Goal: Task Accomplishment & Management: Manage account settings

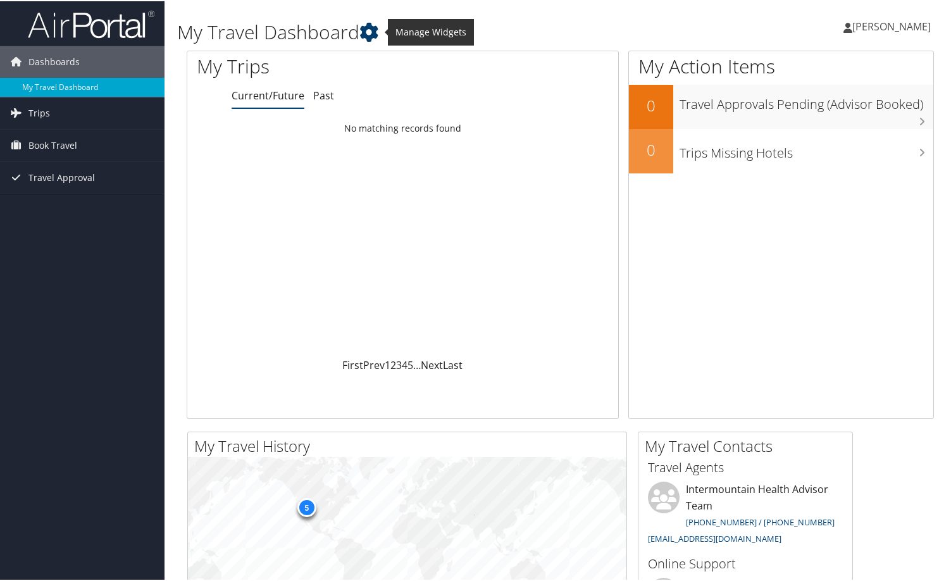
click at [377, 34] on icon at bounding box center [368, 31] width 19 height 19
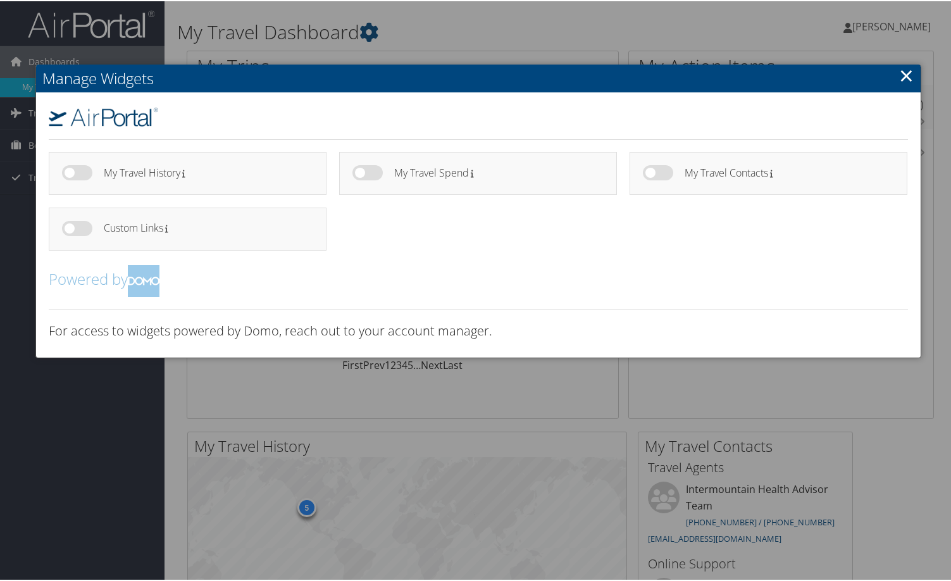
click at [895, 72] on h2 "Manage Widgets" at bounding box center [478, 77] width 884 height 28
click at [899, 73] on link "×" at bounding box center [906, 73] width 15 height 25
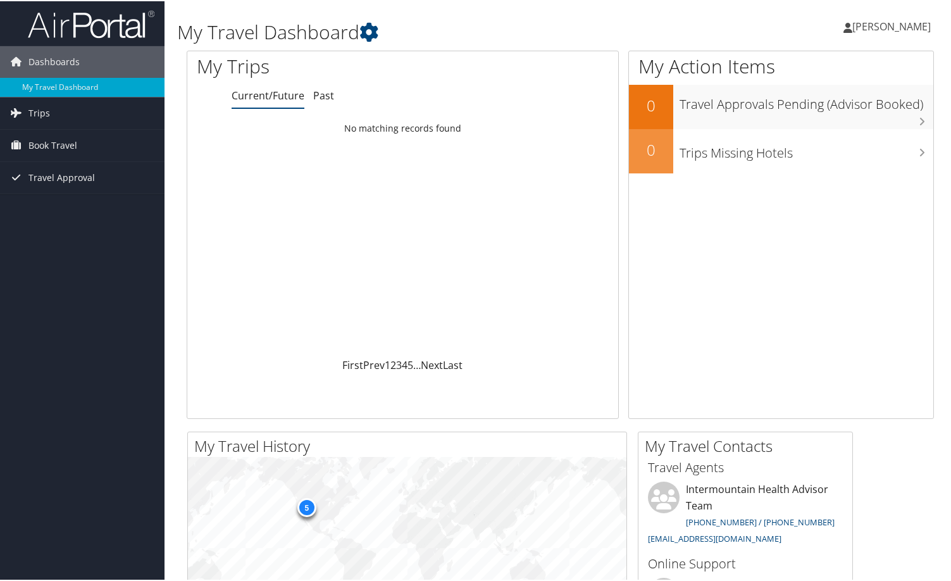
click at [870, 27] on span "[PERSON_NAME]" at bounding box center [891, 25] width 78 height 14
click at [835, 118] on link "View Travel Profile" at bounding box center [858, 113] width 141 height 22
click at [857, 30] on span "[PERSON_NAME]" at bounding box center [891, 25] width 78 height 14
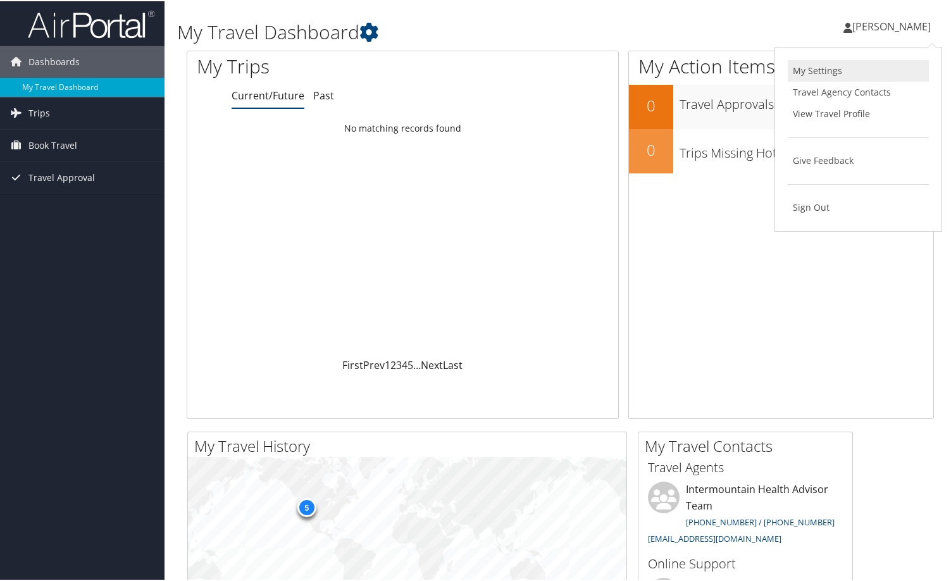
click at [824, 73] on link "My Settings" at bounding box center [858, 70] width 141 height 22
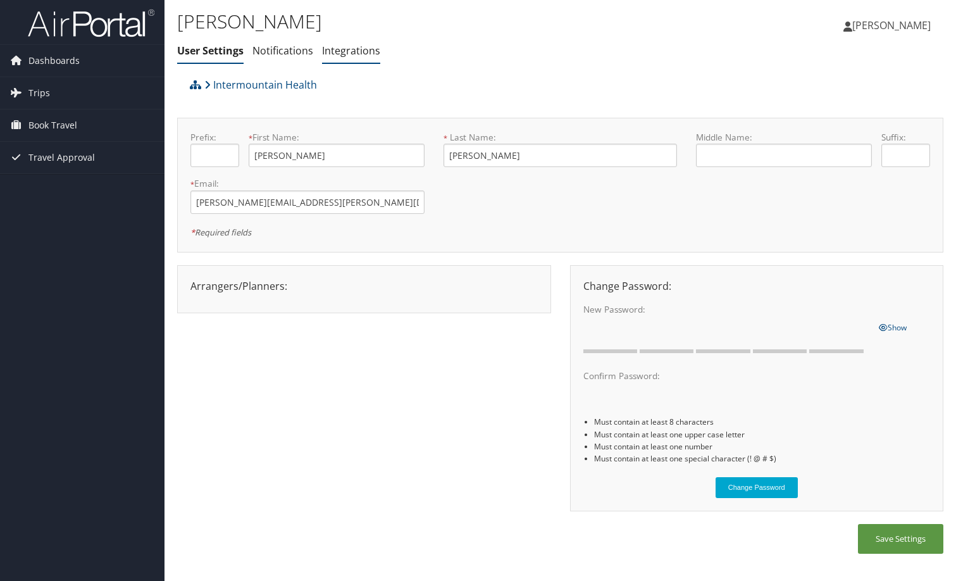
click at [342, 48] on link "Integrations" at bounding box center [351, 51] width 58 height 14
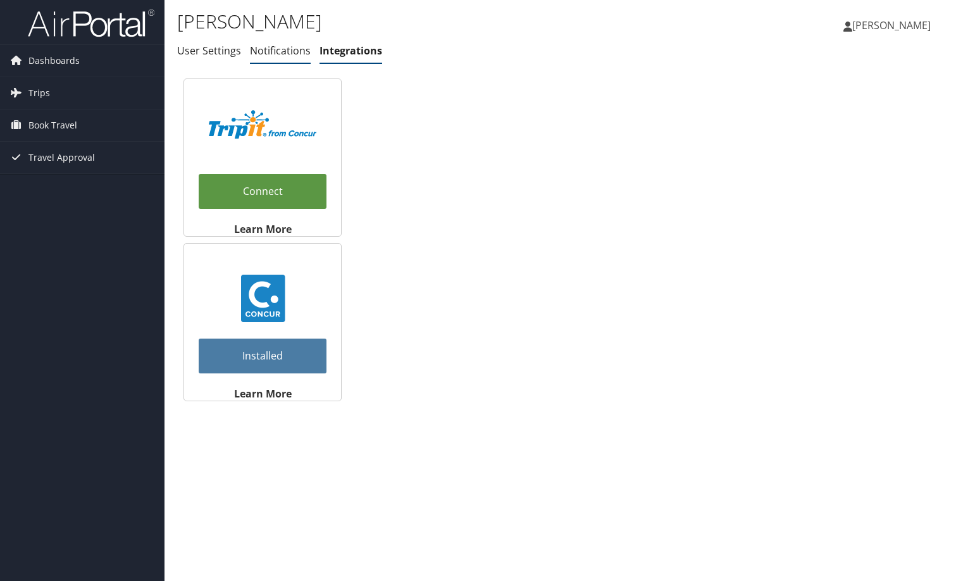
click at [278, 48] on link "Notifications" at bounding box center [280, 51] width 61 height 14
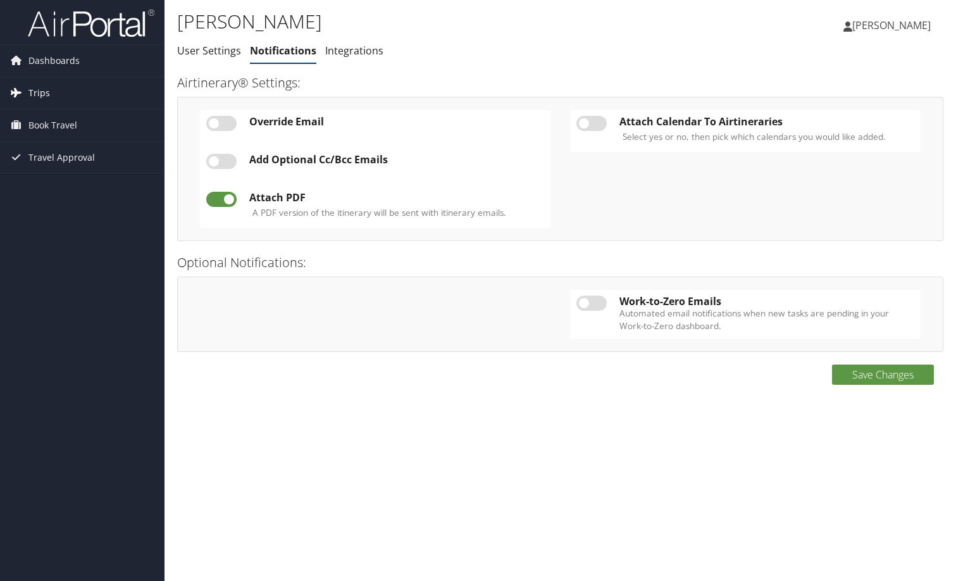
click at [28, 96] on span "Trips" at bounding box center [39, 93] width 22 height 32
click at [60, 188] on span "Book Travel" at bounding box center [52, 182] width 49 height 32
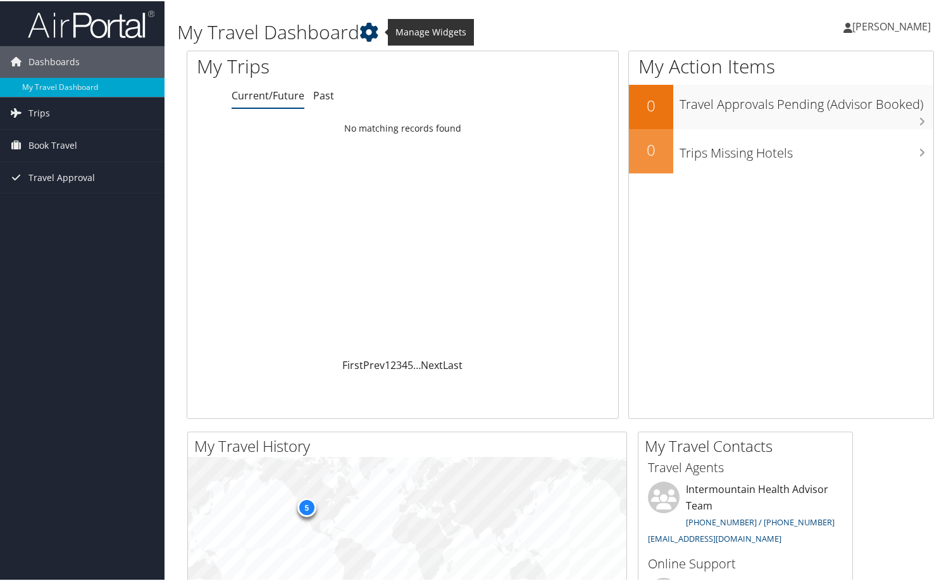
click at [376, 34] on icon at bounding box center [368, 31] width 19 height 19
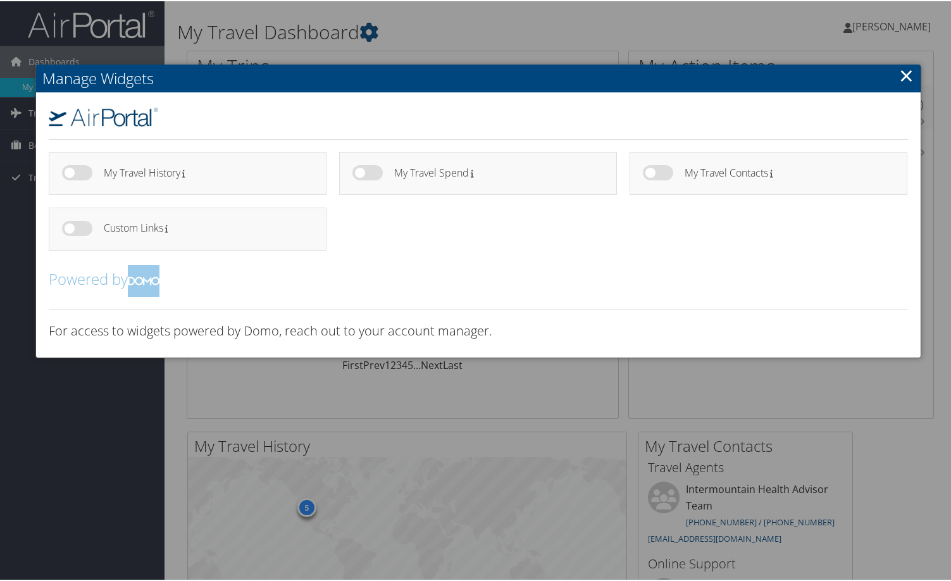
click at [902, 73] on link "×" at bounding box center [906, 73] width 15 height 25
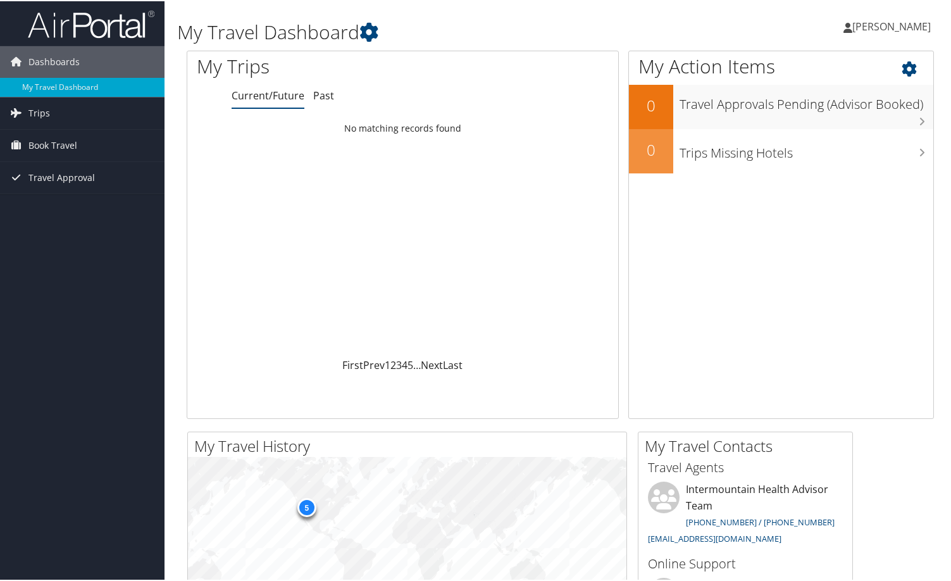
click at [901, 71] on icon at bounding box center [919, 65] width 37 height 22
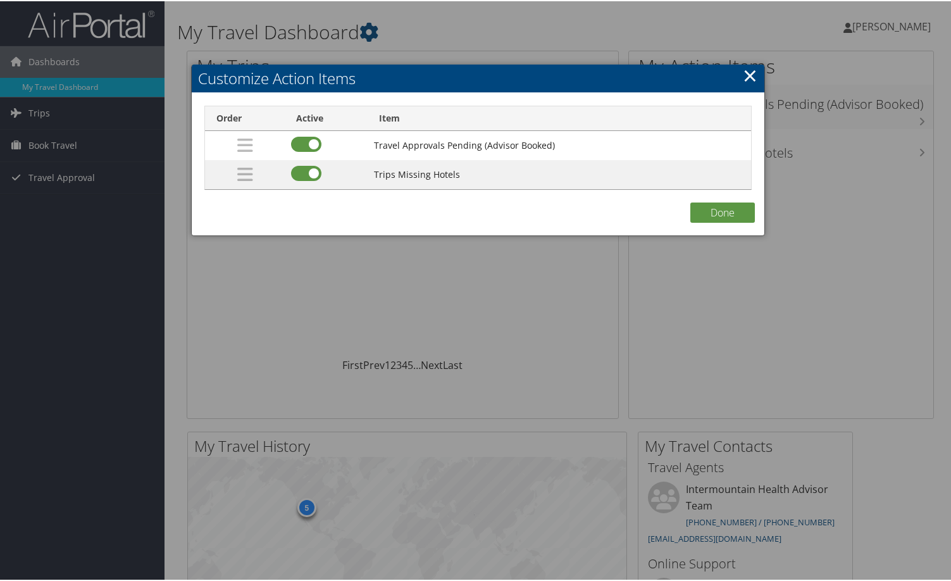
click at [751, 71] on link "×" at bounding box center [750, 73] width 15 height 25
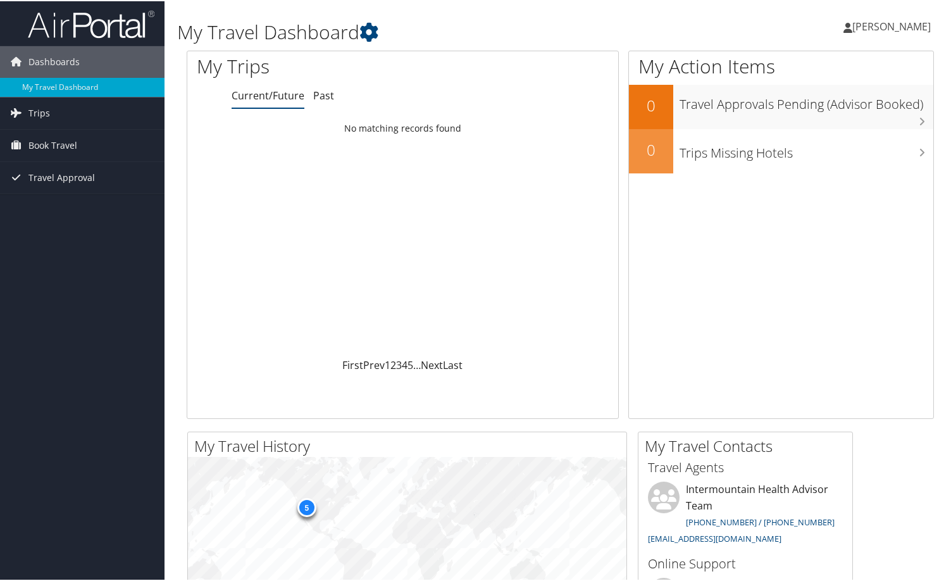
click at [898, 22] on span "[PERSON_NAME]" at bounding box center [891, 25] width 78 height 14
click at [814, 112] on link "View Travel Profile" at bounding box center [858, 113] width 141 height 22
click at [63, 61] on span "Dashboards" at bounding box center [53, 61] width 51 height 32
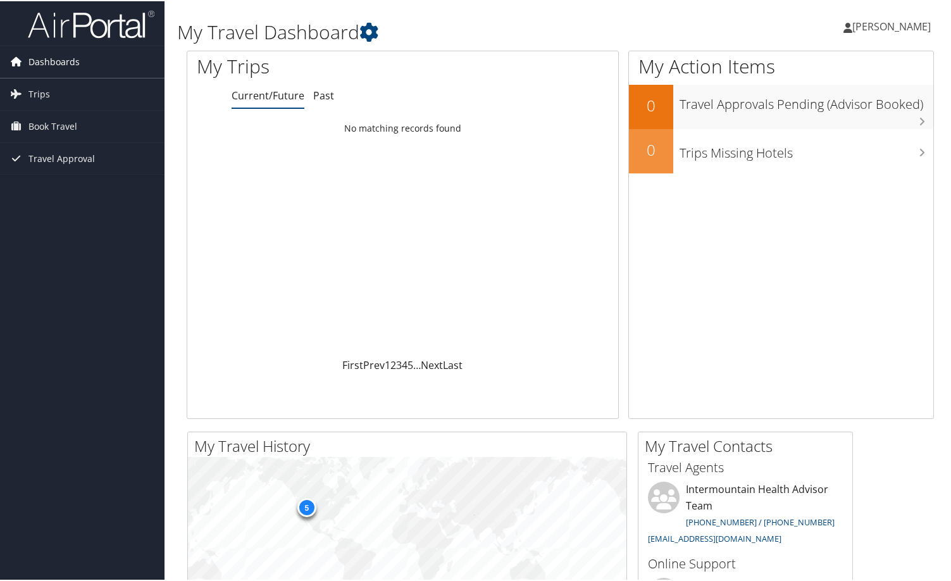
click at [63, 61] on span "Dashboards" at bounding box center [53, 61] width 51 height 32
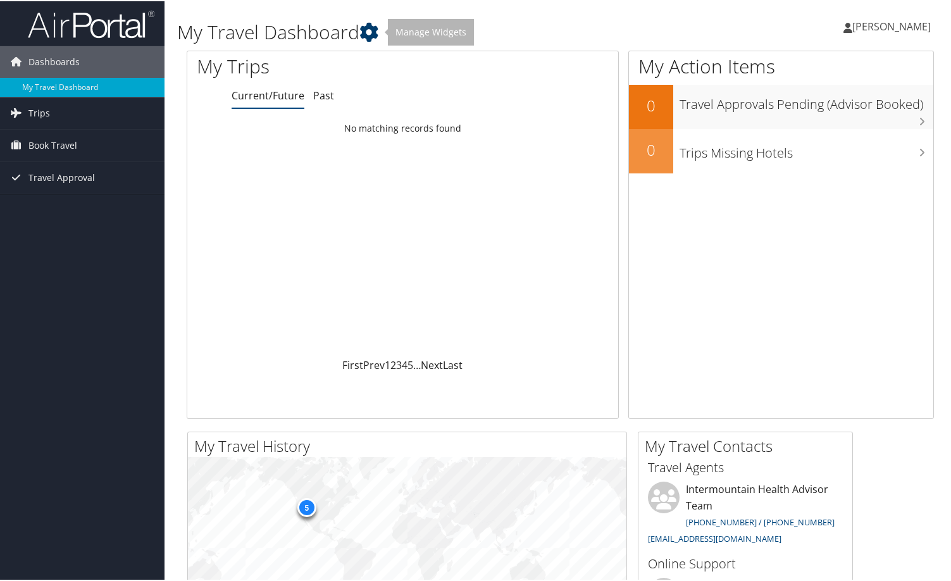
click at [375, 25] on icon at bounding box center [368, 31] width 19 height 19
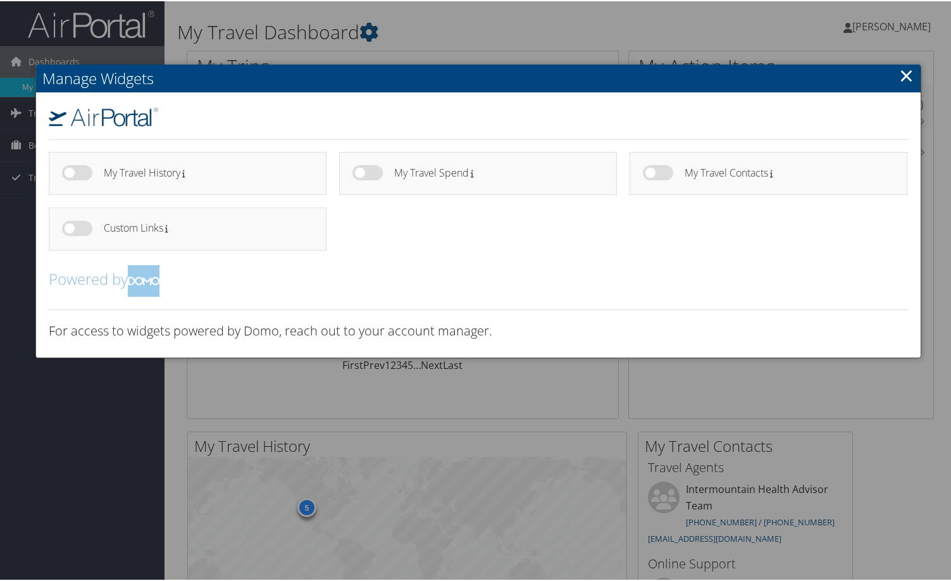
click at [180, 175] on h4 "My Travel History" at bounding box center [204, 171] width 200 height 11
click at [754, 172] on h4 "My Travel Contacts" at bounding box center [784, 171] width 200 height 11
click at [903, 74] on link "×" at bounding box center [906, 73] width 15 height 25
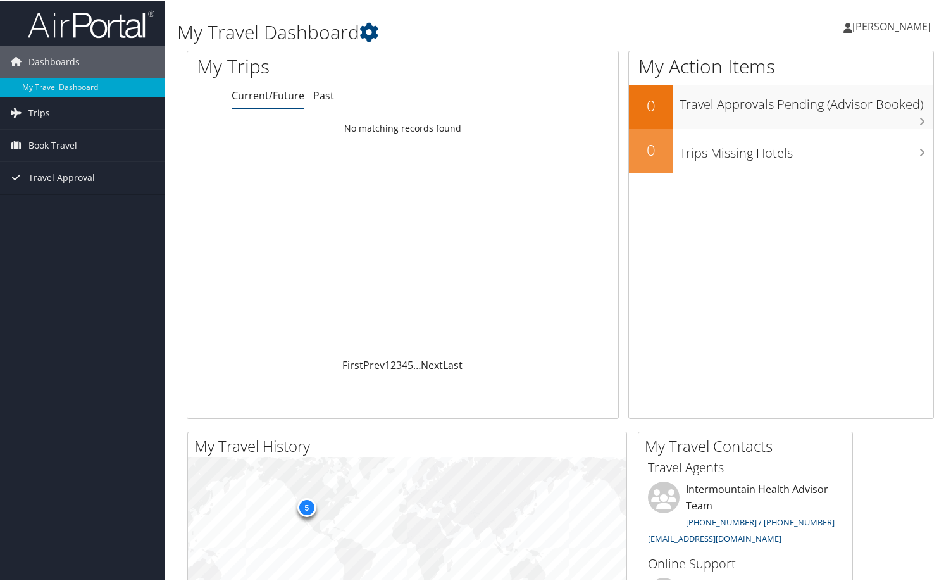
click at [867, 31] on span "[PERSON_NAME]" at bounding box center [891, 25] width 78 height 14
click at [821, 111] on link "View Travel Profile" at bounding box center [858, 113] width 141 height 22
click at [870, 29] on span "[PERSON_NAME]" at bounding box center [891, 25] width 78 height 14
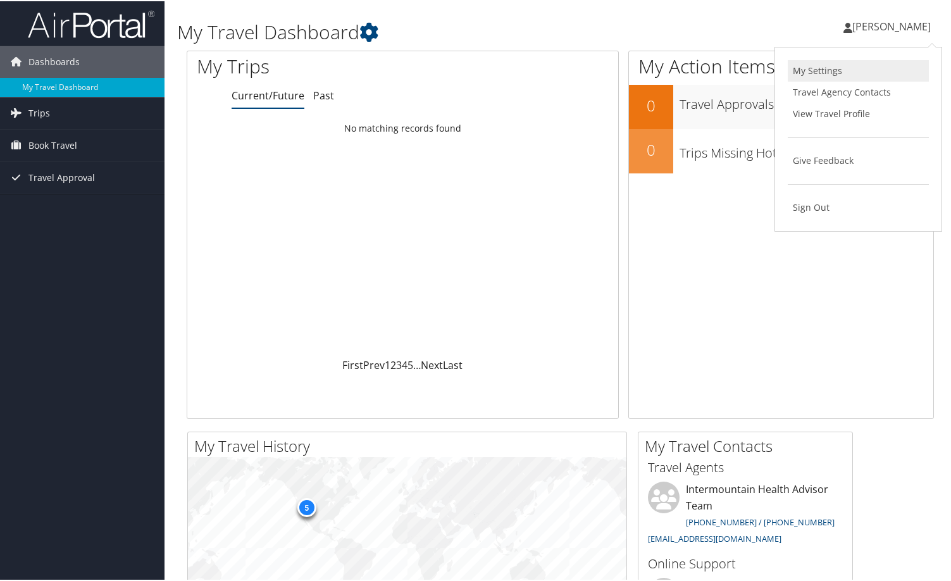
click at [814, 72] on link "My Settings" at bounding box center [858, 70] width 141 height 22
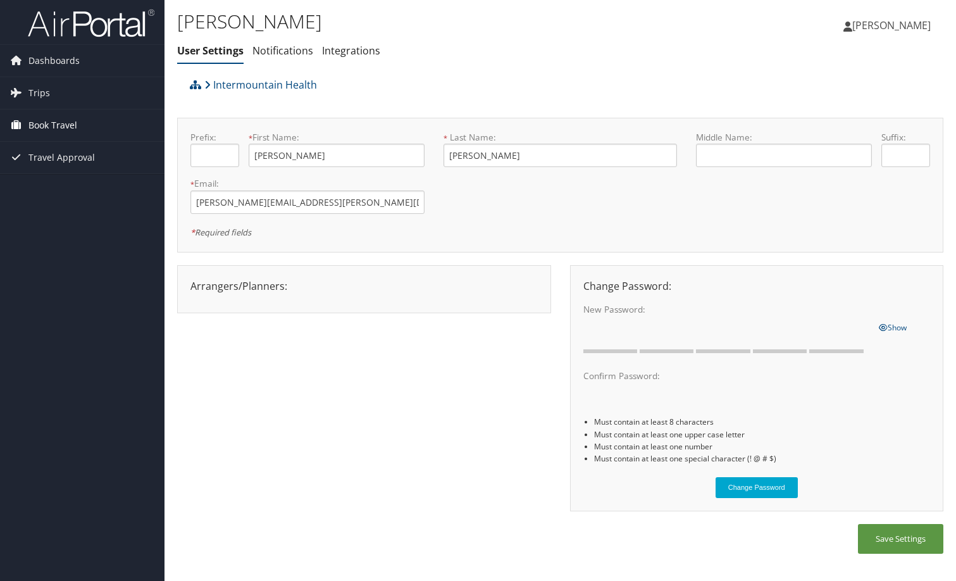
click at [71, 128] on span "Book Travel" at bounding box center [52, 125] width 49 height 32
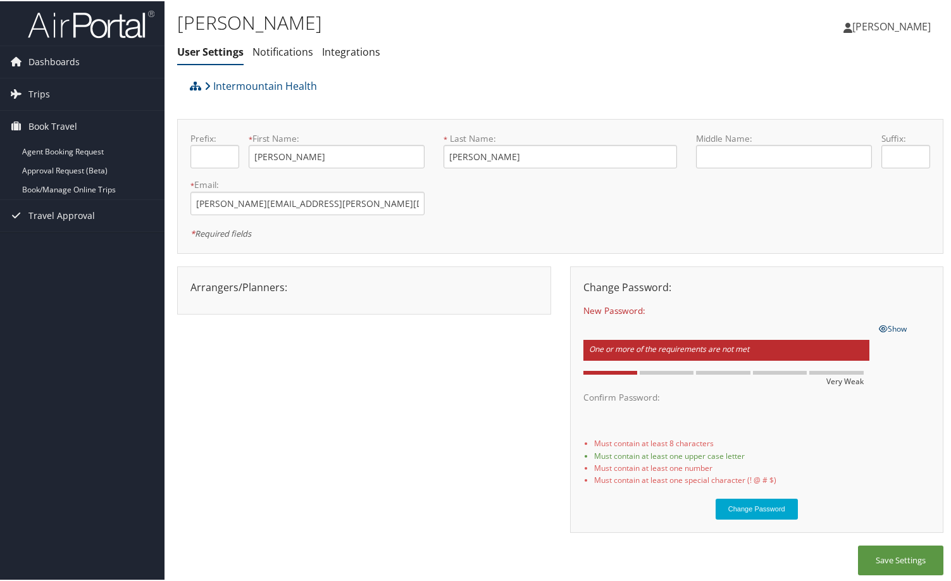
click at [899, 329] on span "Show" at bounding box center [893, 327] width 28 height 11
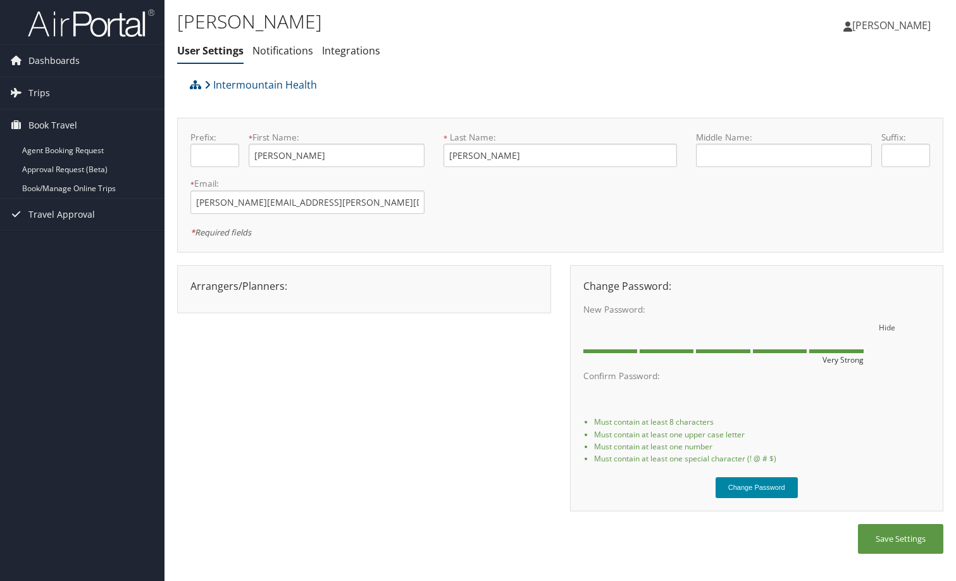
click at [743, 488] on button "Change Password" at bounding box center [756, 487] width 82 height 21
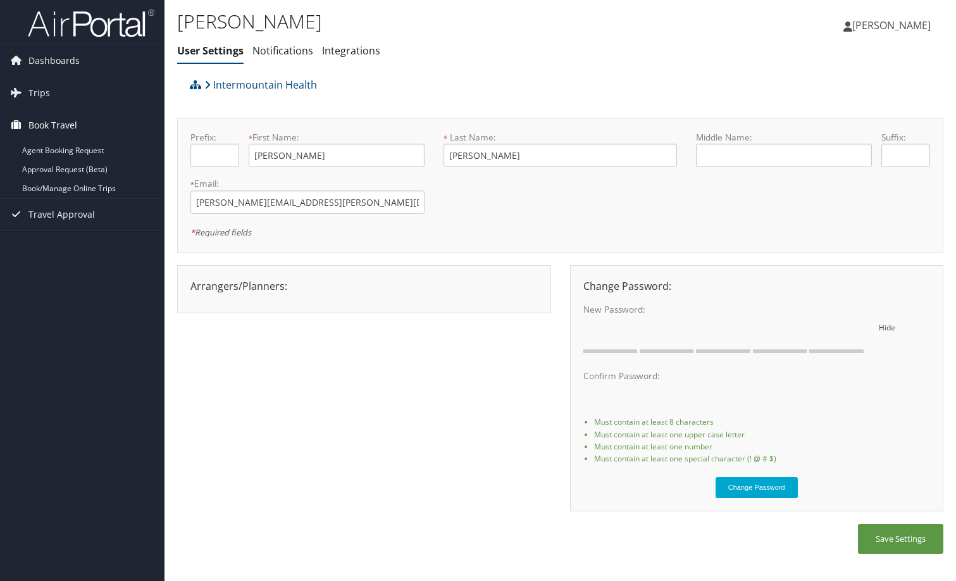
click at [66, 128] on span "Book Travel" at bounding box center [52, 125] width 49 height 32
click at [66, 129] on span "Book Travel" at bounding box center [52, 125] width 49 height 32
click at [278, 156] on input "ALICIA" at bounding box center [336, 155] width 175 height 23
drag, startPoint x: 285, startPoint y: 152, endPoint x: 260, endPoint y: 154, distance: 24.7
click at [260, 154] on input "ALICIA" at bounding box center [336, 155] width 175 height 23
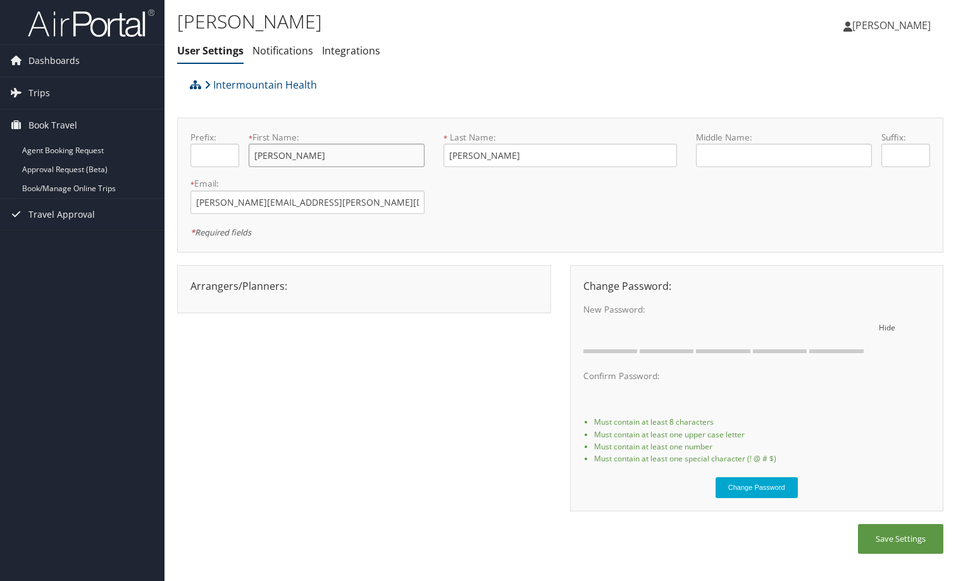
type input "Alicia"
drag, startPoint x: 500, startPoint y: 159, endPoint x: 455, endPoint y: 157, distance: 45.0
click at [455, 157] on input "RAMIREZ" at bounding box center [560, 155] width 234 height 23
type input "[PERSON_NAME]"
click at [919, 543] on button "Save Settings" at bounding box center [900, 539] width 85 height 30
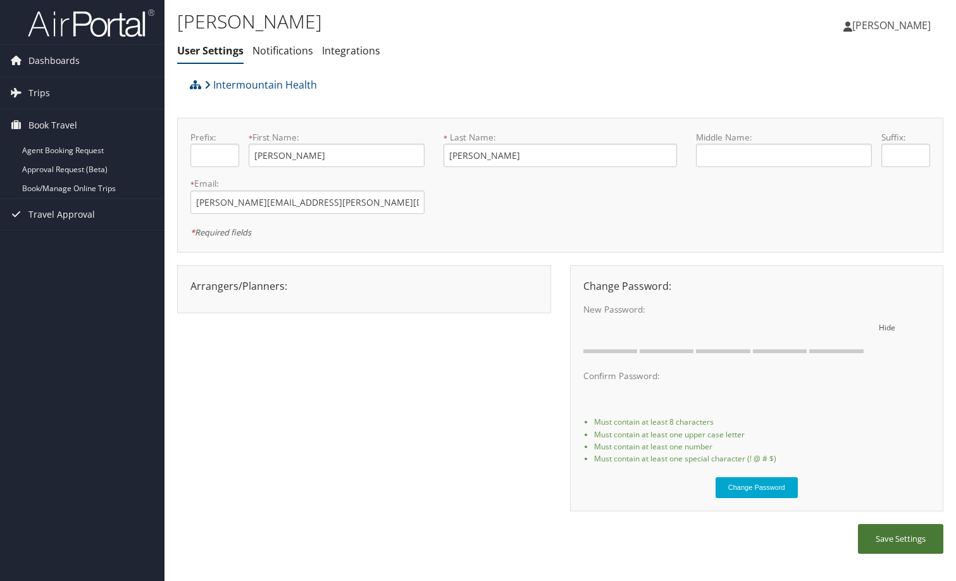
click at [885, 540] on button "Save Settings" at bounding box center [900, 539] width 85 height 30
click at [877, 21] on span "[PERSON_NAME]" at bounding box center [891, 25] width 78 height 14
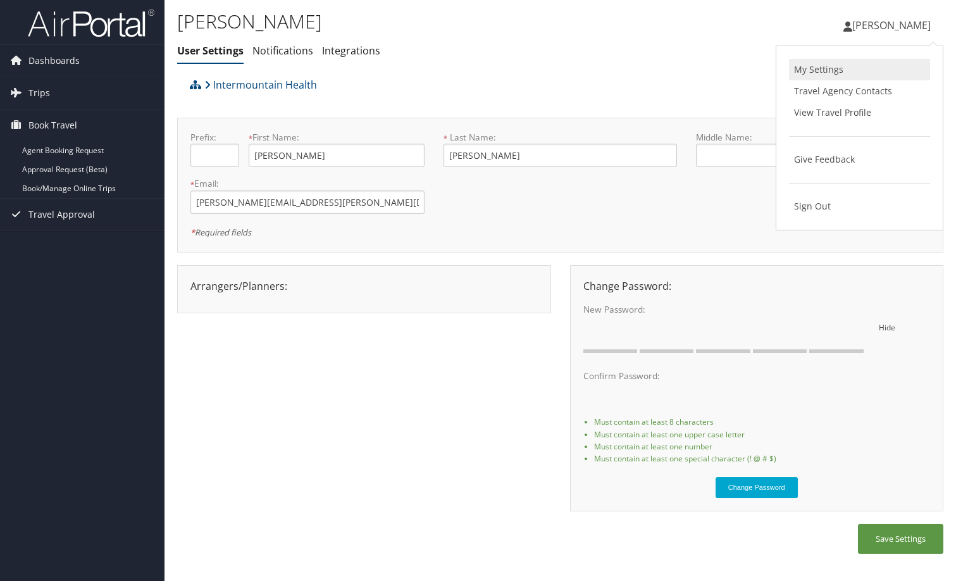
click at [832, 72] on link "My Settings" at bounding box center [859, 70] width 141 height 22
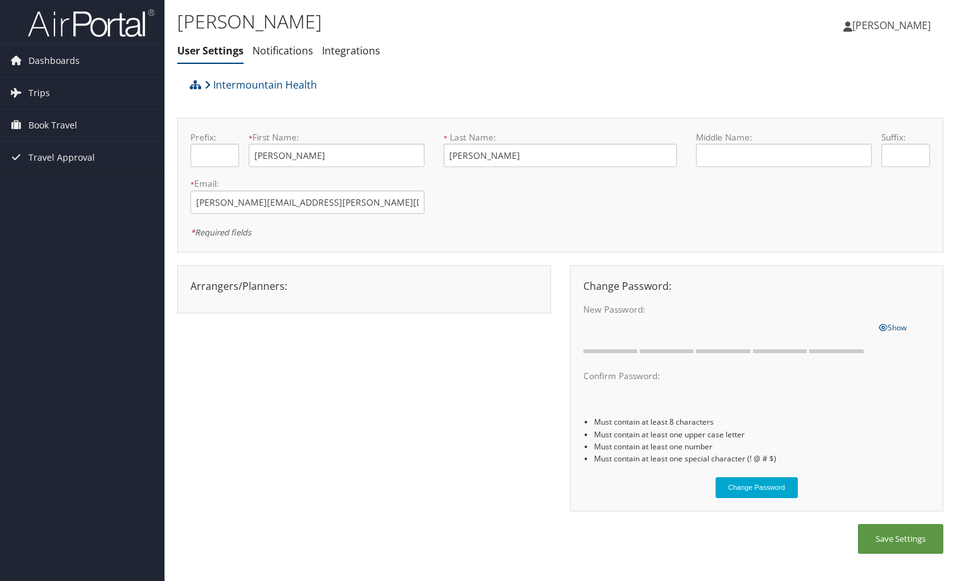
click at [879, 25] on span "[PERSON_NAME]" at bounding box center [891, 25] width 78 height 14
click at [857, 90] on link "Travel Agency Contacts" at bounding box center [859, 91] width 141 height 22
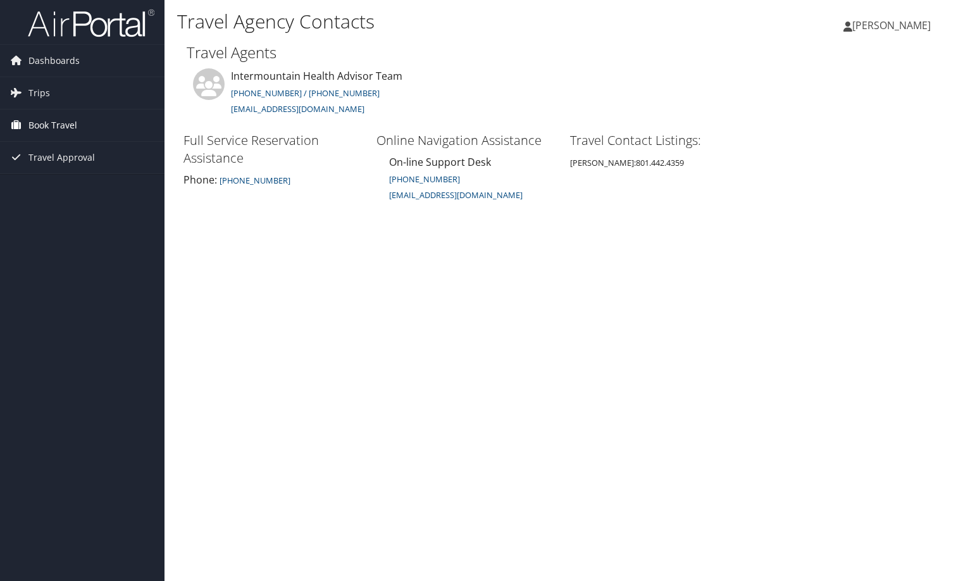
click at [72, 122] on span "Book Travel" at bounding box center [52, 125] width 49 height 32
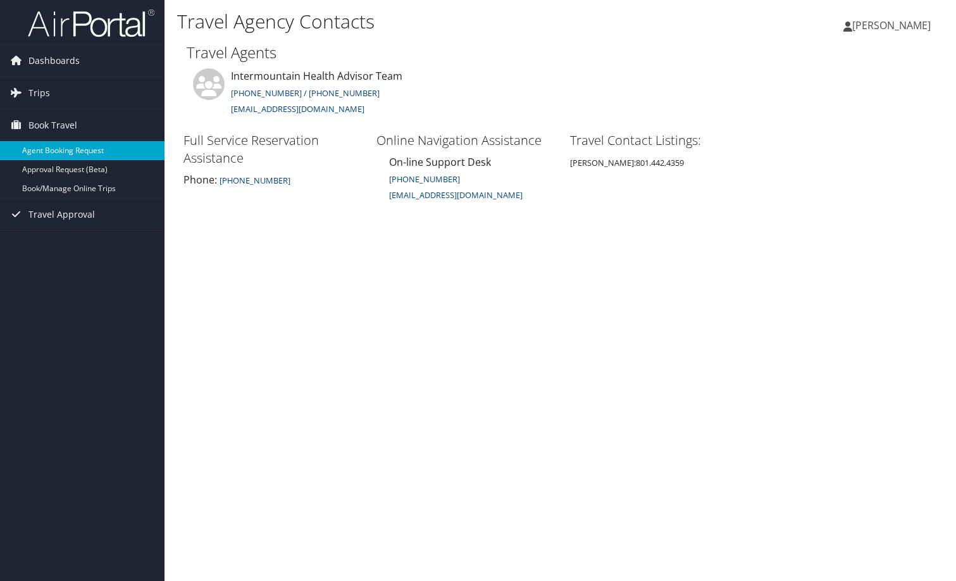
click at [67, 156] on link "Agent Booking Request" at bounding box center [82, 150] width 164 height 19
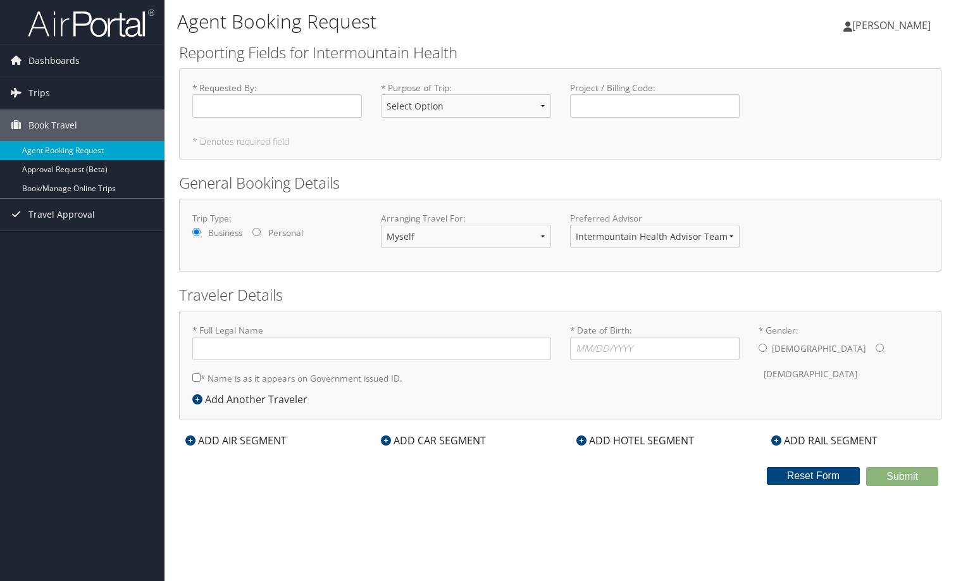
type input "Alicia Ramirez"
click at [628, 348] on input "* Date of Birth: Invalid Date" at bounding box center [655, 348] width 170 height 23
type input "[DATE]"
click at [876, 349] on input "* Gender: [DEMOGRAPHIC_DATA] [DEMOGRAPHIC_DATA]" at bounding box center [880, 347] width 8 height 8
radio input "true"
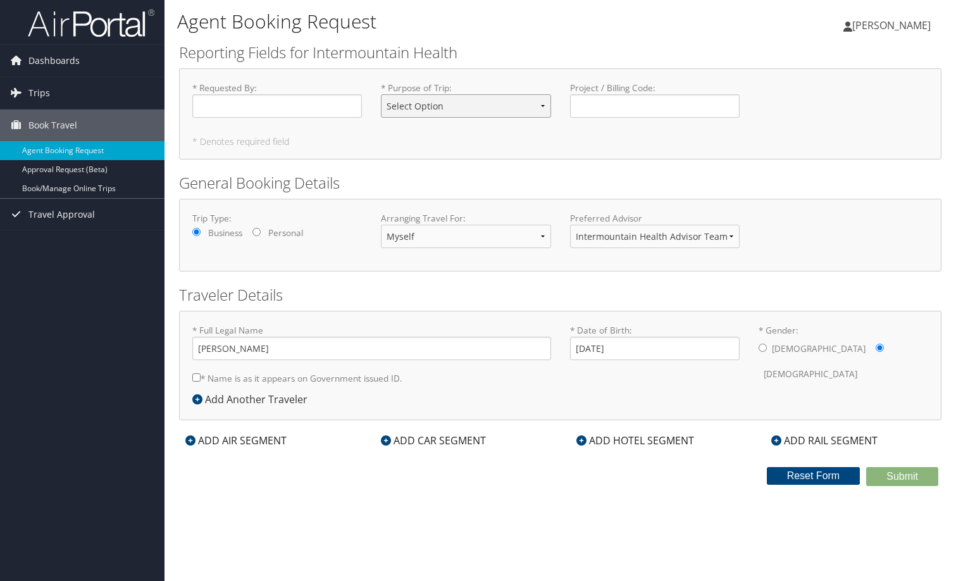
click at [543, 104] on select "Select Option 3rd Party Reimbursable Business CME Conf or Education Groups Pers…" at bounding box center [466, 105] width 170 height 23
select select "Business"
click at [381, 94] on select "Select Option 3rd Party Reimbursable Business CME Conf or Education Groups Pers…" at bounding box center [466, 105] width 170 height 23
click at [605, 147] on div "* Requested By : Required * Purpose of Trip : Select Option 3rd Party Reimbursa…" at bounding box center [560, 113] width 762 height 91
click at [195, 374] on input "* Name is as it appears on Government issued ID." at bounding box center [196, 377] width 8 height 8
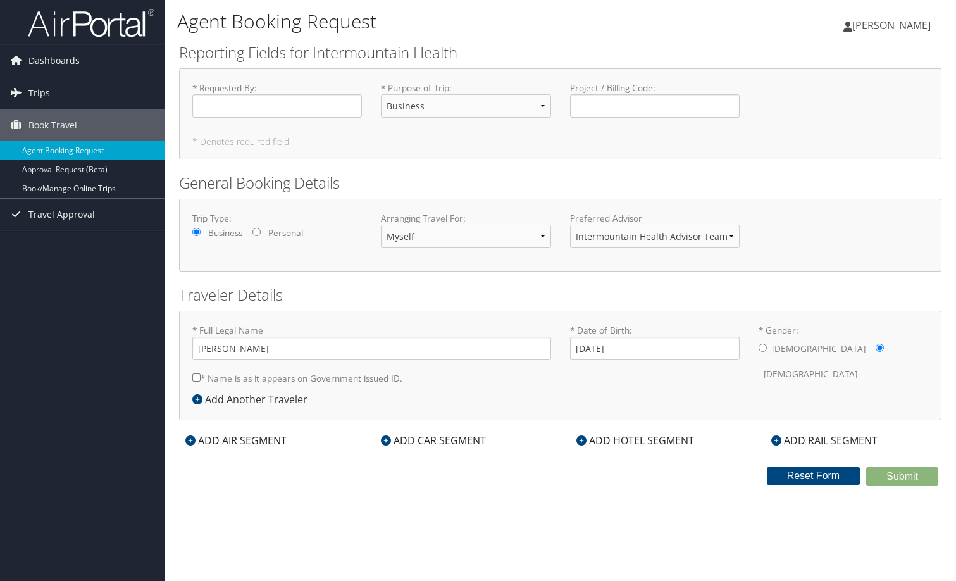
checkbox input "true"
click at [428, 541] on div "Agent Booking Request ALICIA RAMIREZ ALICIA RAMIREZ My Settings Travel Agency C…" at bounding box center [559, 290] width 791 height 581
click at [60, 169] on link "Approval Request (Beta)" at bounding box center [82, 169] width 164 height 19
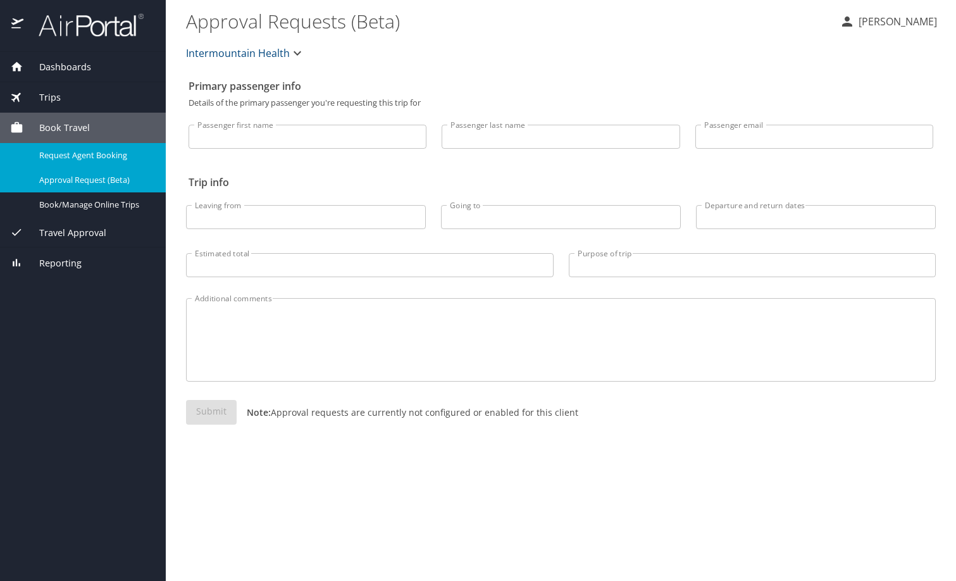
click at [109, 154] on span "Request Agent Booking" at bounding box center [94, 155] width 111 height 12
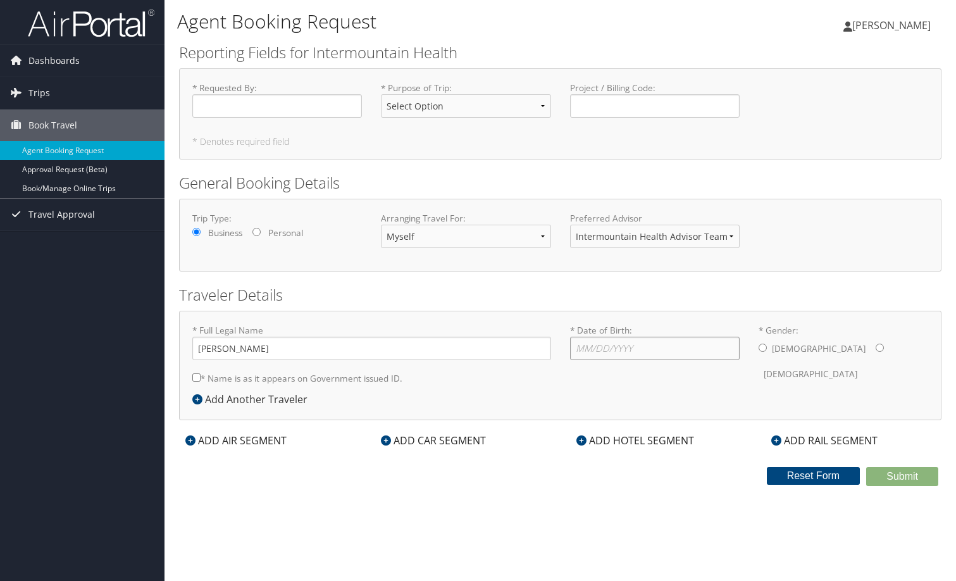
click at [652, 350] on input "* Date of Birth: Invalid Date" at bounding box center [655, 348] width 170 height 23
type input "[DATE]"
click at [662, 397] on div "* Full Legal Name [PERSON_NAME] * Name is as it appears on Government issued ID…" at bounding box center [560, 365] width 762 height 109
click at [876, 349] on input "* Gender: [DEMOGRAPHIC_DATA] [DEMOGRAPHIC_DATA]" at bounding box center [880, 347] width 8 height 8
radio input "true"
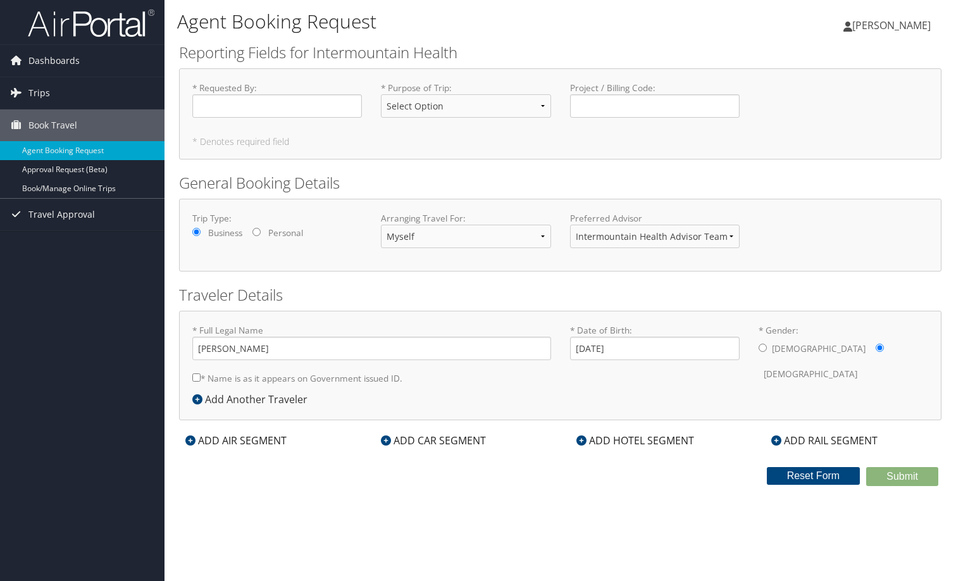
click at [197, 374] on input "* Name is as it appears on Government issued ID." at bounding box center [196, 377] width 8 height 8
checkbox input "true"
click at [834, 472] on button "Reset Form" at bounding box center [814, 476] width 94 height 18
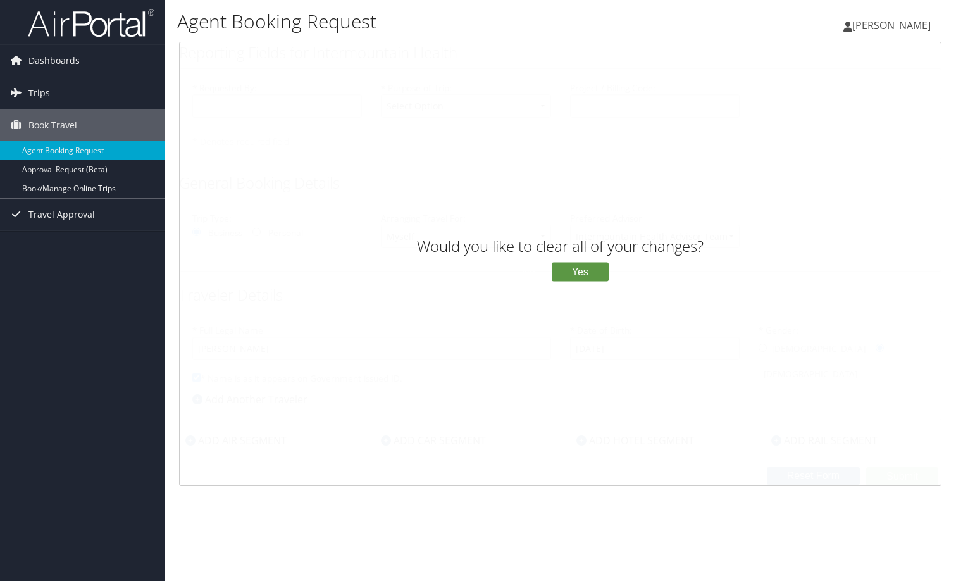
drag, startPoint x: 523, startPoint y: 275, endPoint x: 540, endPoint y: 276, distance: 16.6
click at [524, 275] on button "No" at bounding box center [528, 272] width 33 height 22
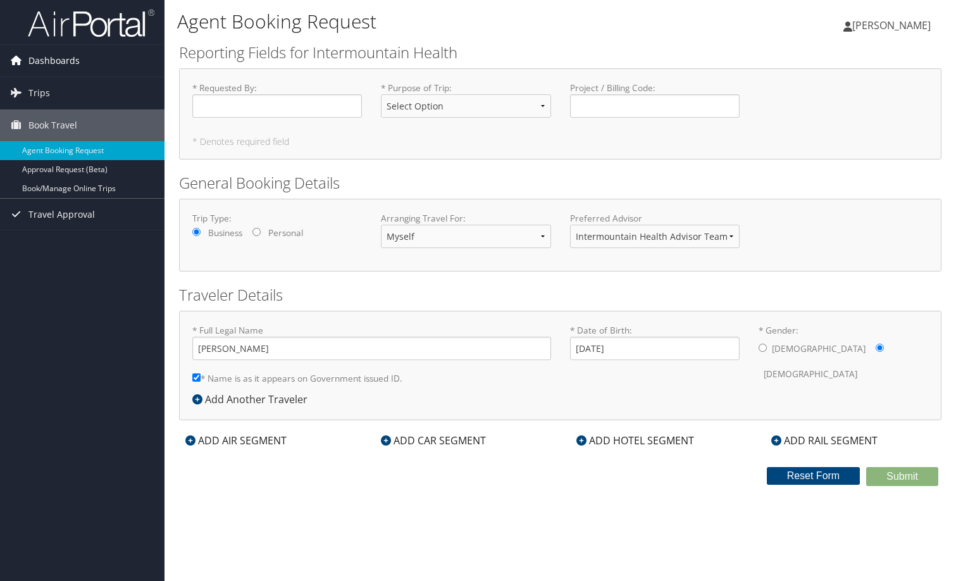
click at [51, 70] on span "Dashboards" at bounding box center [53, 61] width 51 height 32
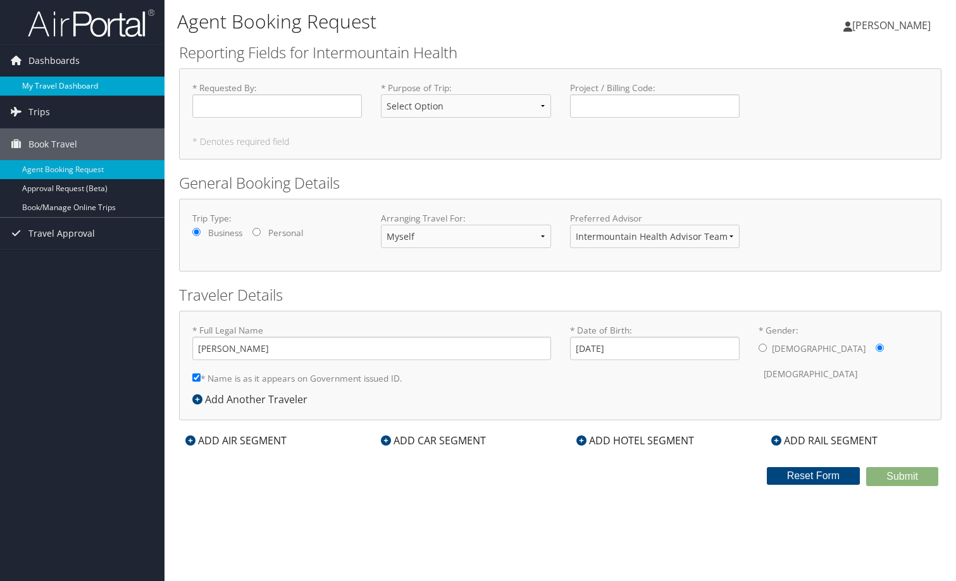
click at [51, 84] on link "My Travel Dashboard" at bounding box center [82, 86] width 164 height 19
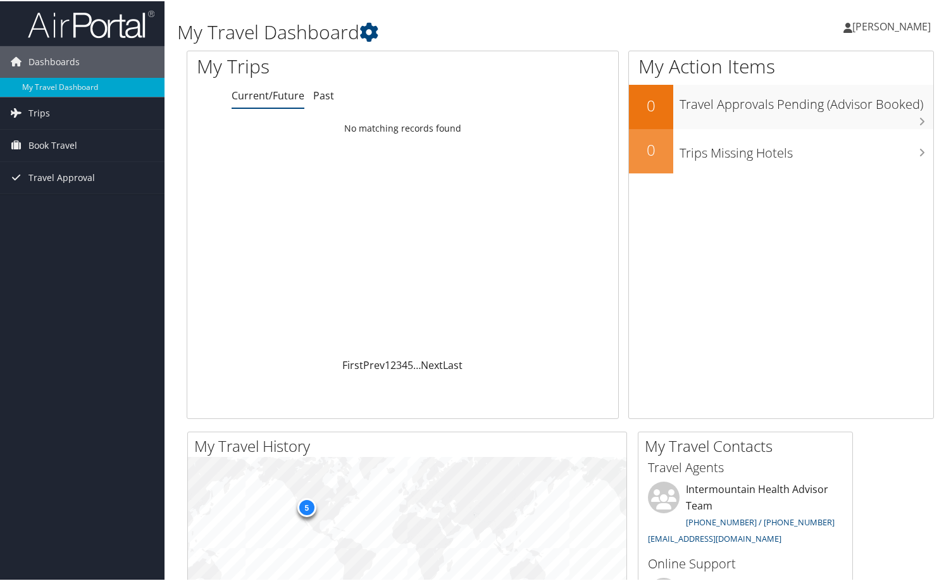
click at [858, 25] on span "[PERSON_NAME]" at bounding box center [891, 25] width 78 height 14
click at [839, 115] on link "View Travel Profile" at bounding box center [858, 113] width 141 height 22
